Goal: Use online tool/utility

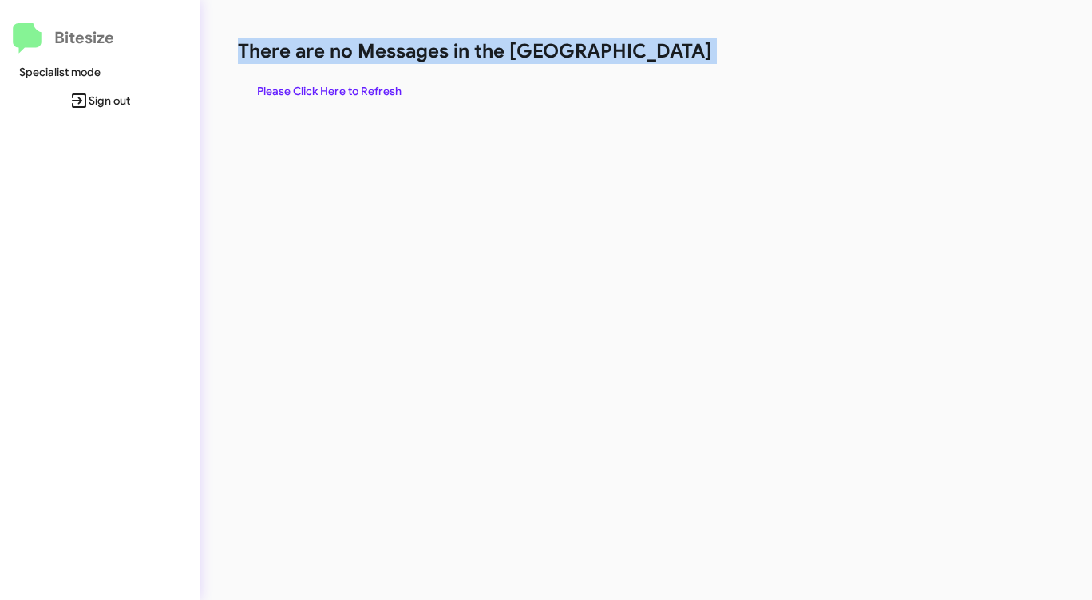
click at [326, 91] on span "Please Click Here to Refresh" at bounding box center [329, 91] width 145 height 29
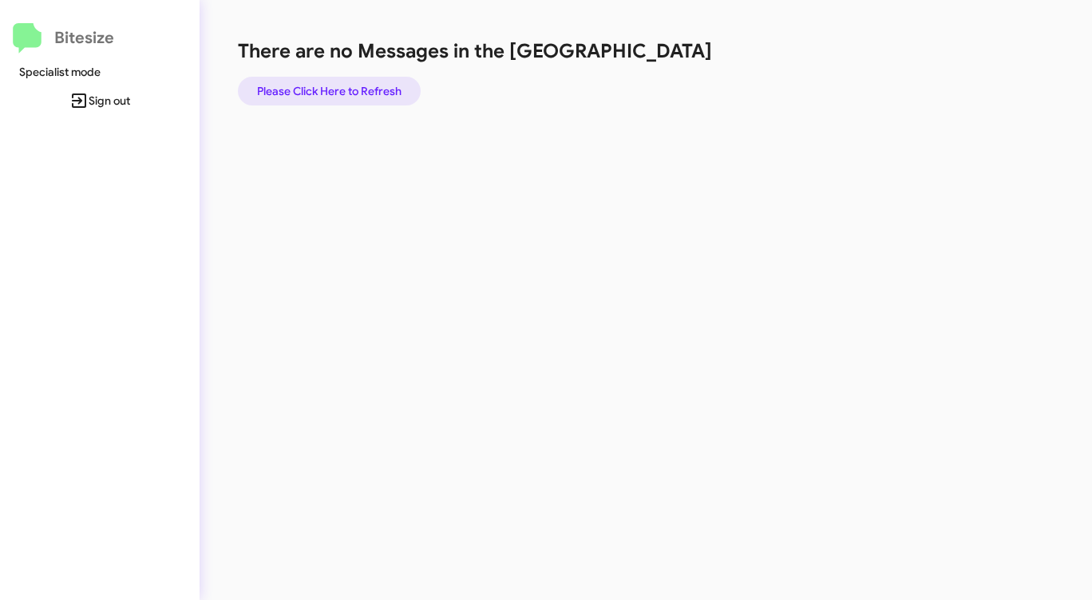
click at [359, 81] on span "Please Click Here to Refresh" at bounding box center [329, 91] width 145 height 29
